Goal: Transaction & Acquisition: Subscribe to service/newsletter

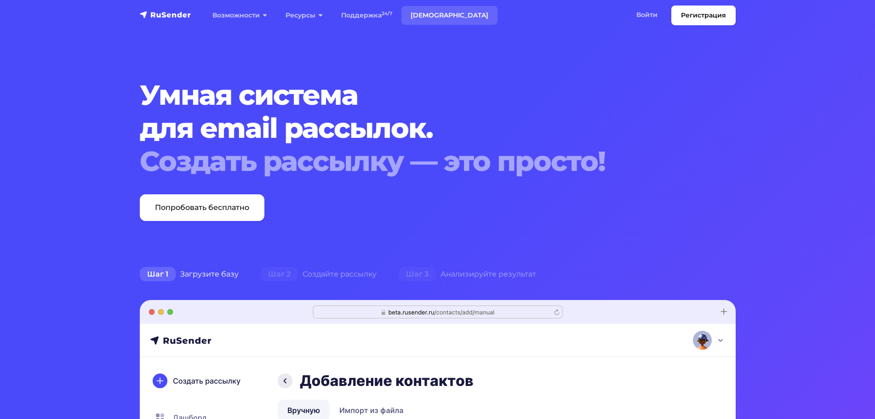
click at [429, 14] on link "[DEMOGRAPHIC_DATA]" at bounding box center [449, 15] width 96 height 19
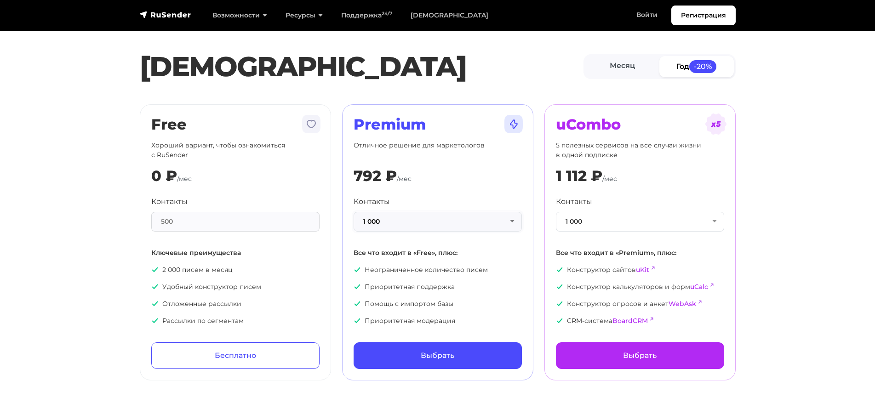
click at [473, 224] on button "1 000" at bounding box center [438, 222] width 168 height 20
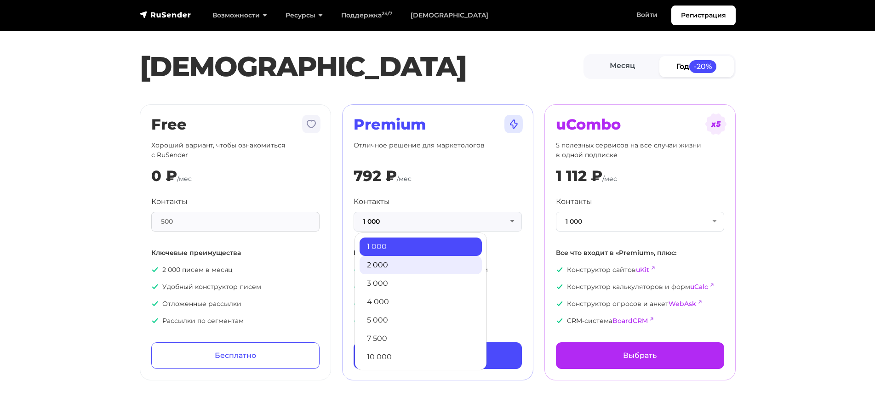
click at [435, 267] on link "2 000" at bounding box center [421, 265] width 122 height 18
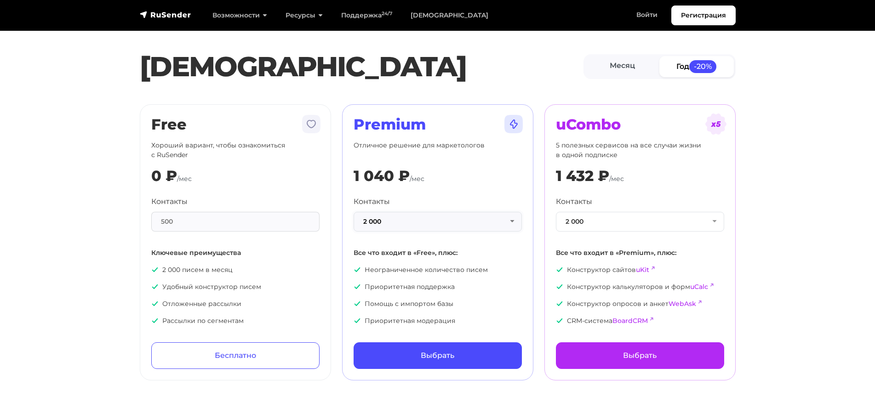
click at [409, 224] on button "2 000" at bounding box center [438, 222] width 168 height 20
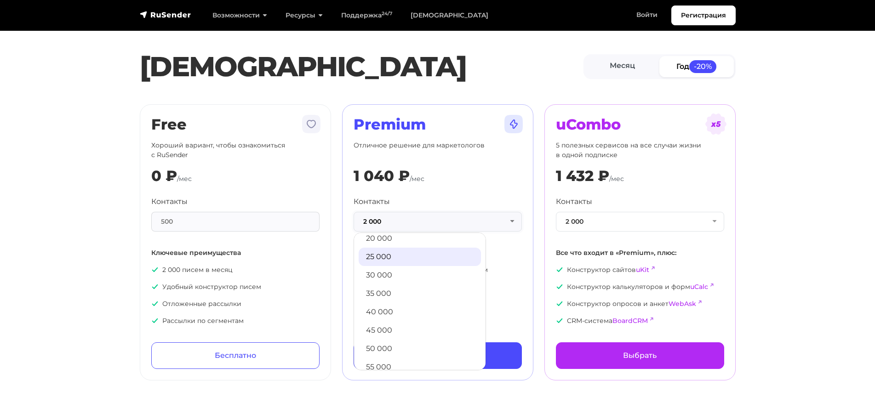
scroll to position [184, 0]
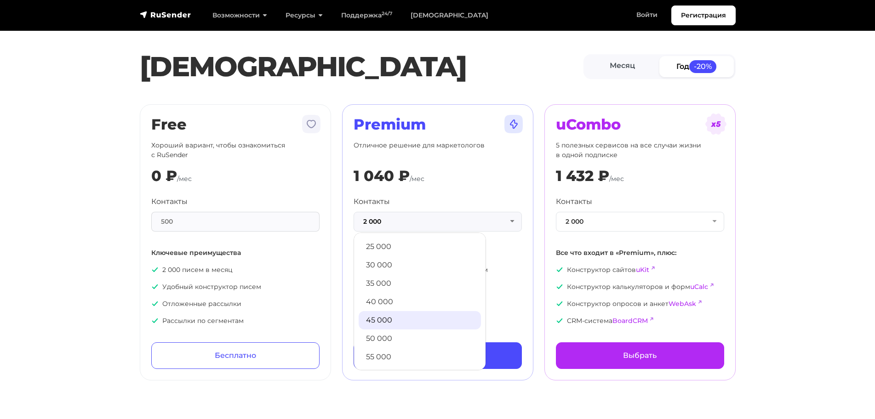
click at [408, 321] on link "45 000" at bounding box center [420, 320] width 122 height 18
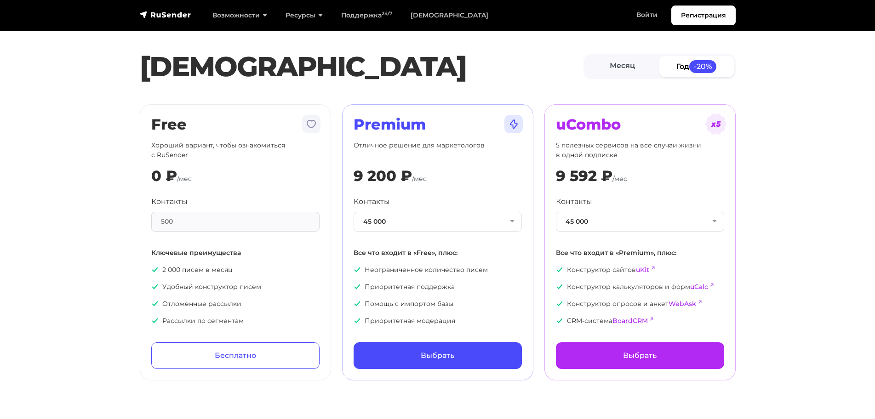
click at [498, 178] on div "9 200 ₽ /мес" at bounding box center [438, 175] width 168 height 17
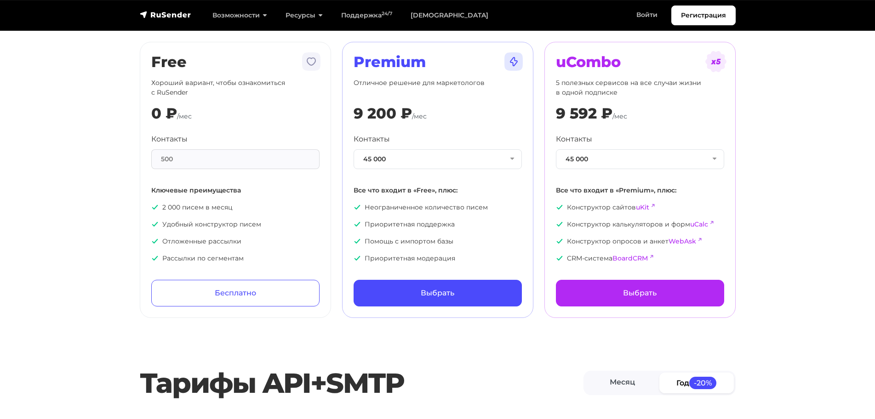
scroll to position [46, 0]
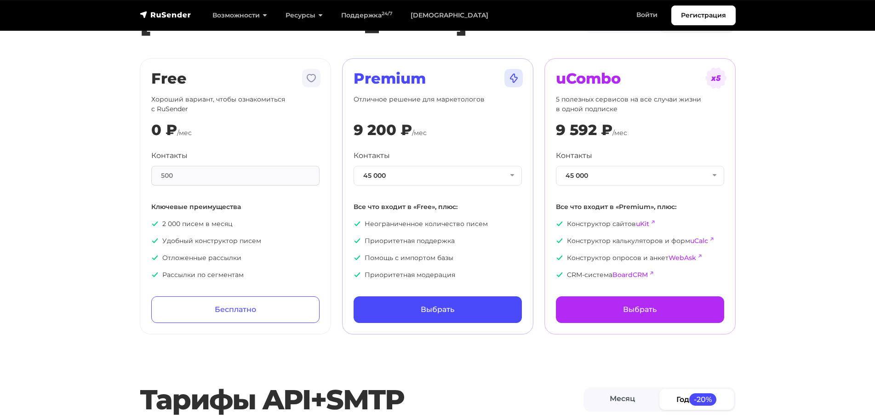
click at [15, 216] on section "[PERSON_NAME] Год -20% Free Хороший вариант, чтобы ознакомиться с RuSender 0 ₽ …" at bounding box center [437, 150] width 875 height 370
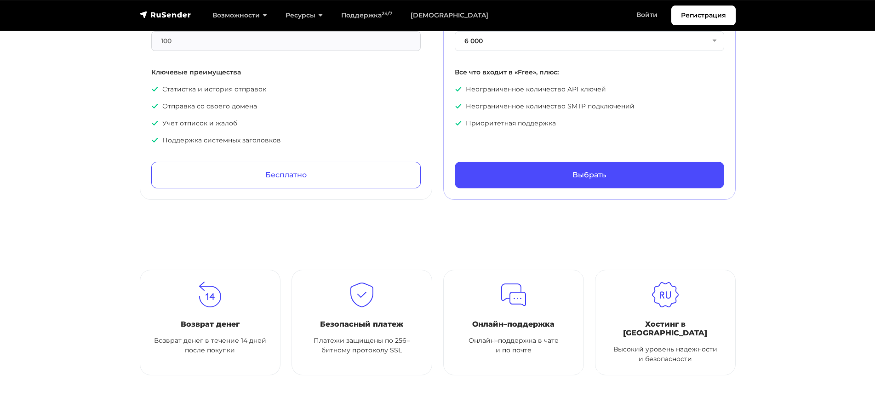
scroll to position [552, 0]
